Goal: Navigation & Orientation: Find specific page/section

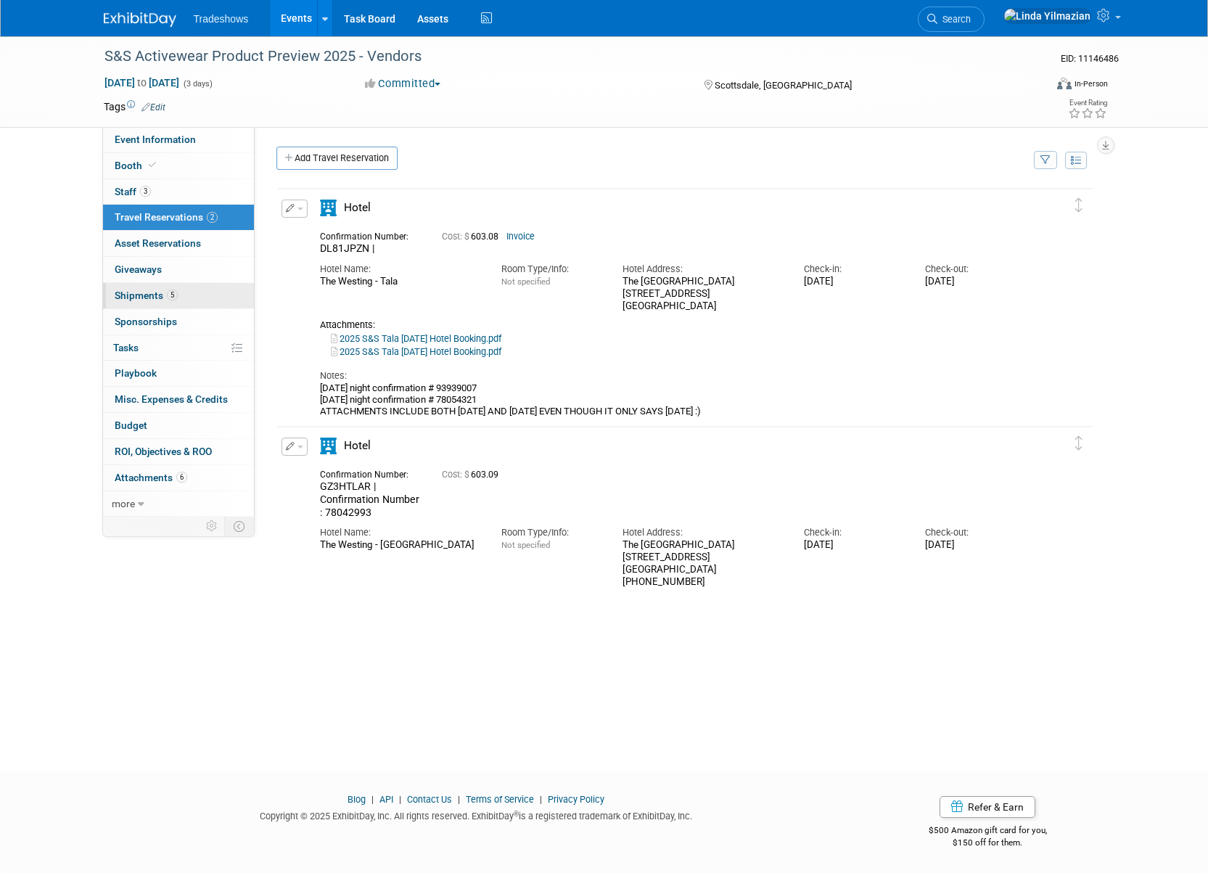
click at [141, 290] on span "Shipments 5" at bounding box center [146, 295] width 63 height 12
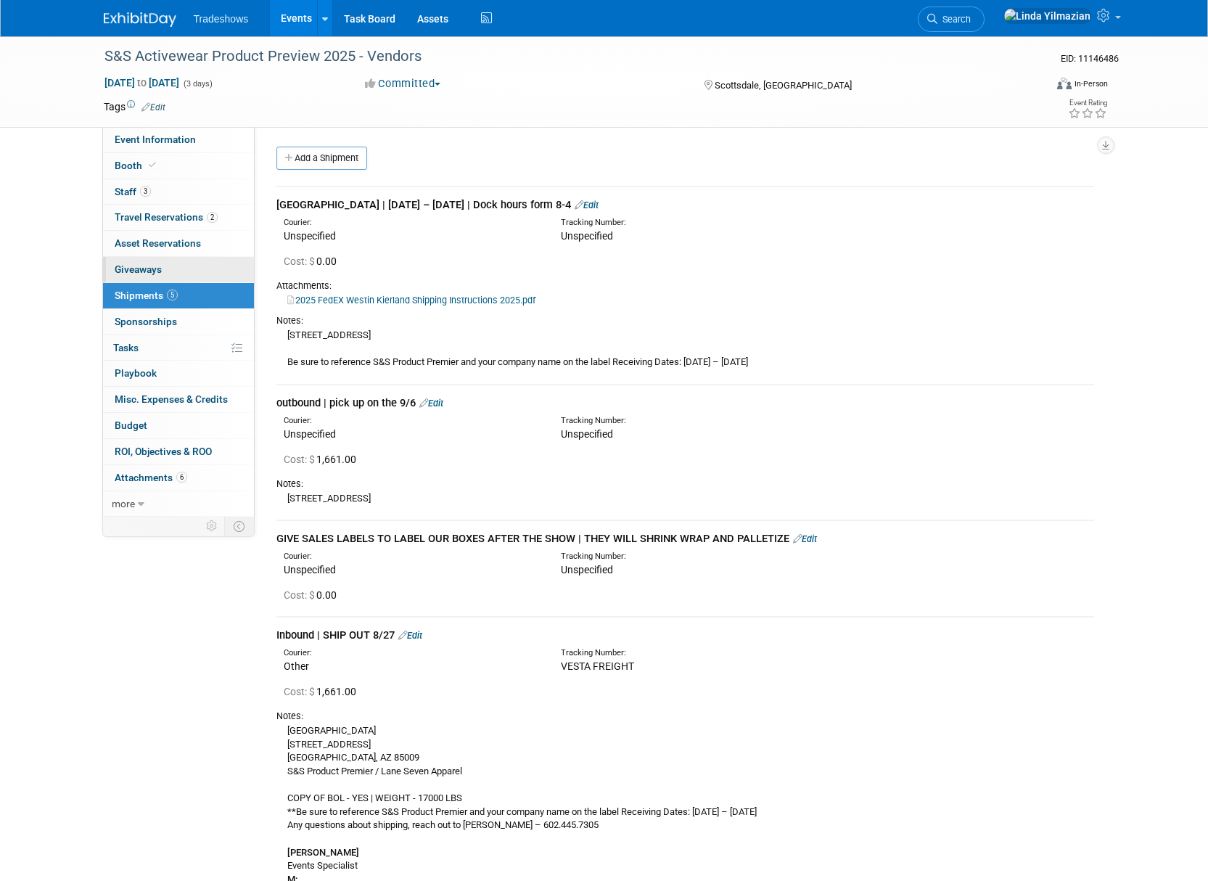
click at [149, 272] on span "Giveaways 0" at bounding box center [138, 269] width 47 height 12
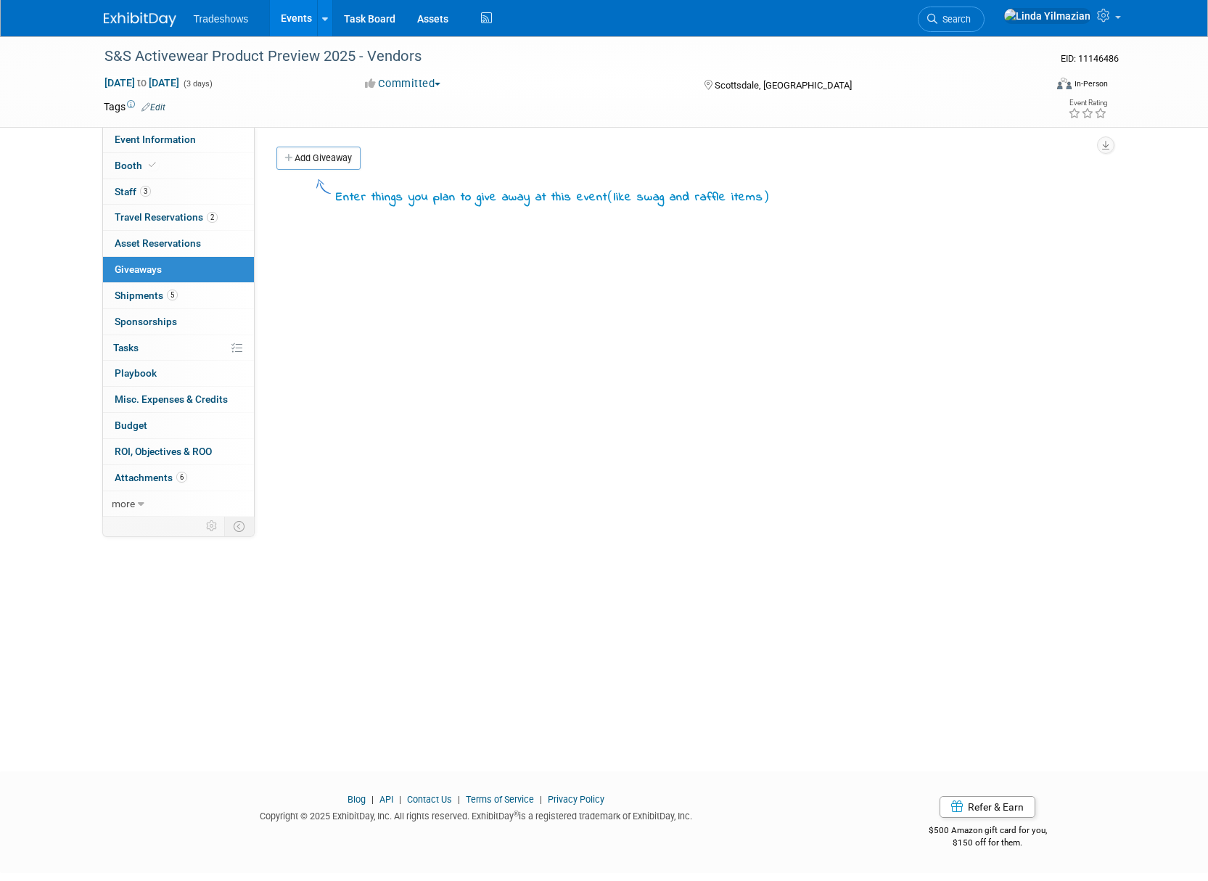
click at [288, 15] on link "Events" at bounding box center [296, 18] width 53 height 36
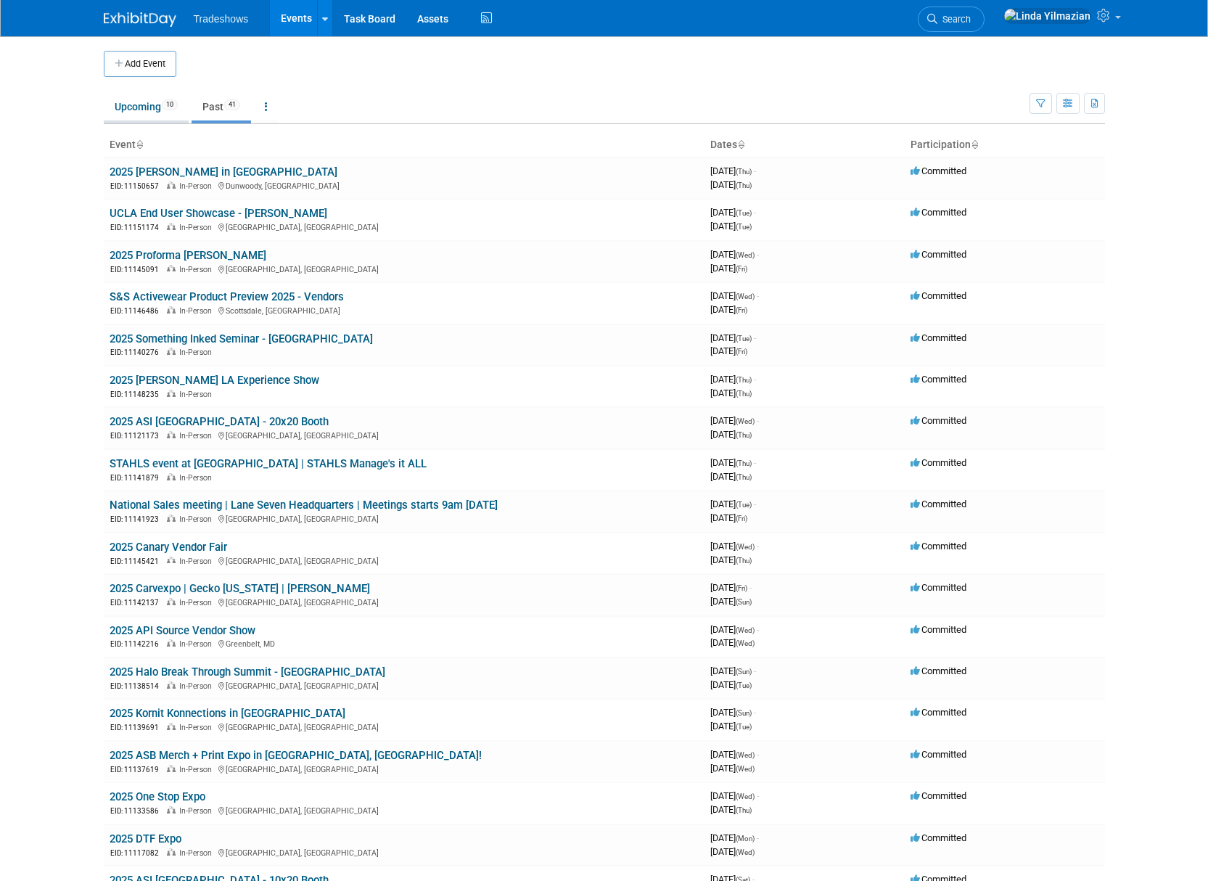
click at [141, 108] on link "Upcoming 10" at bounding box center [146, 107] width 85 height 28
